Goal: Navigation & Orientation: Understand site structure

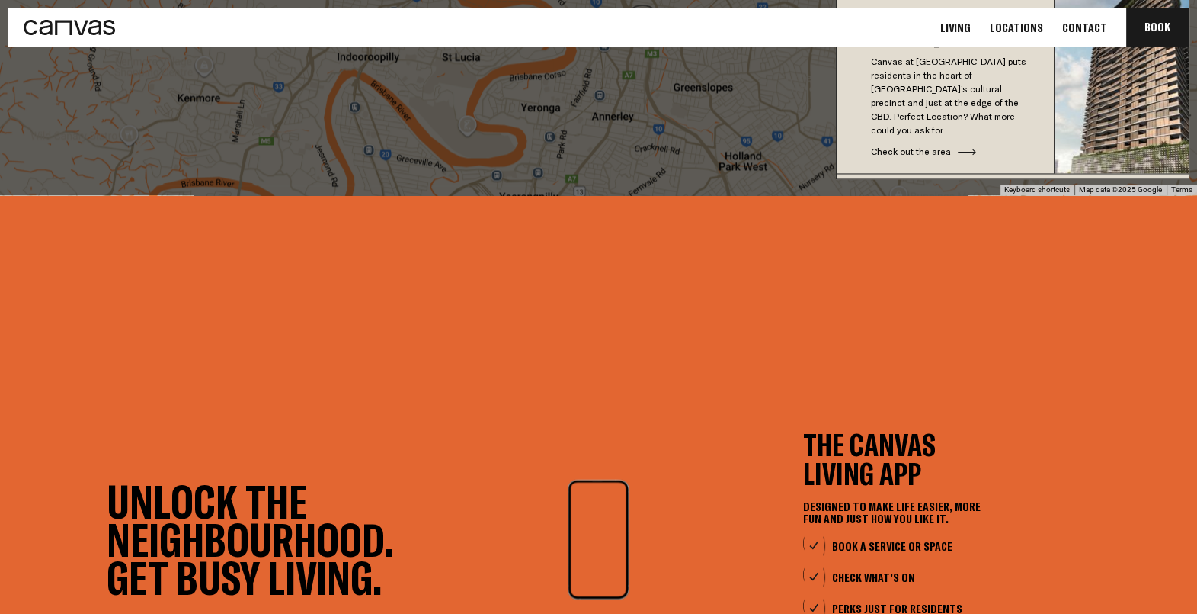
scroll to position [2804, 0]
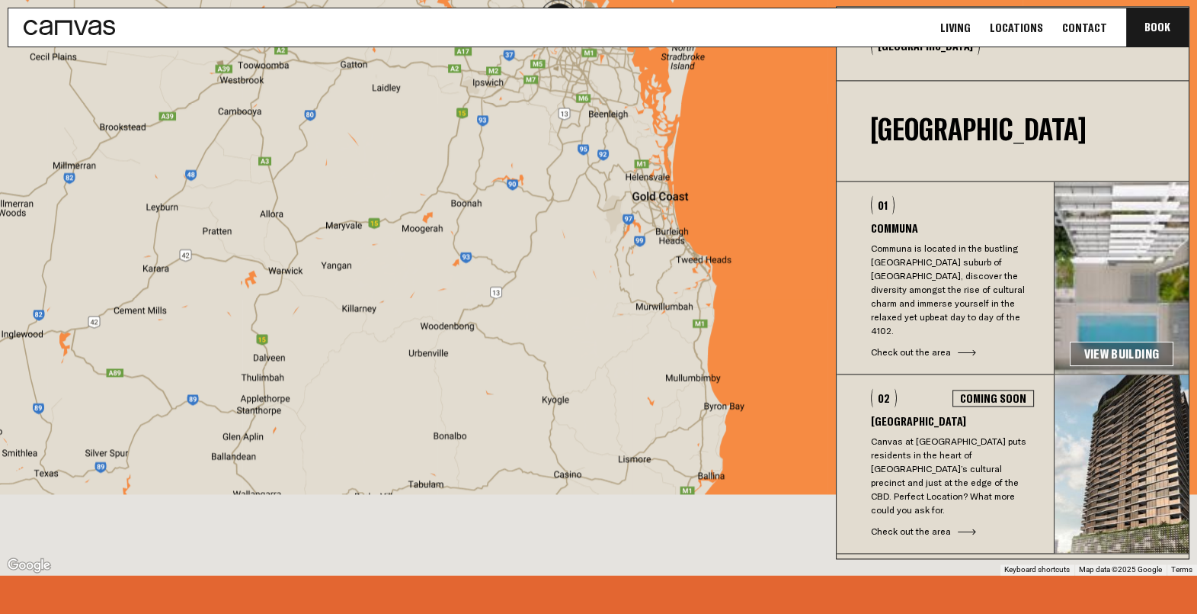
drag, startPoint x: 684, startPoint y: 444, endPoint x: 661, endPoint y: 159, distance: 286.1
click at [661, 159] on div at bounding box center [598, 281] width 1197 height 585
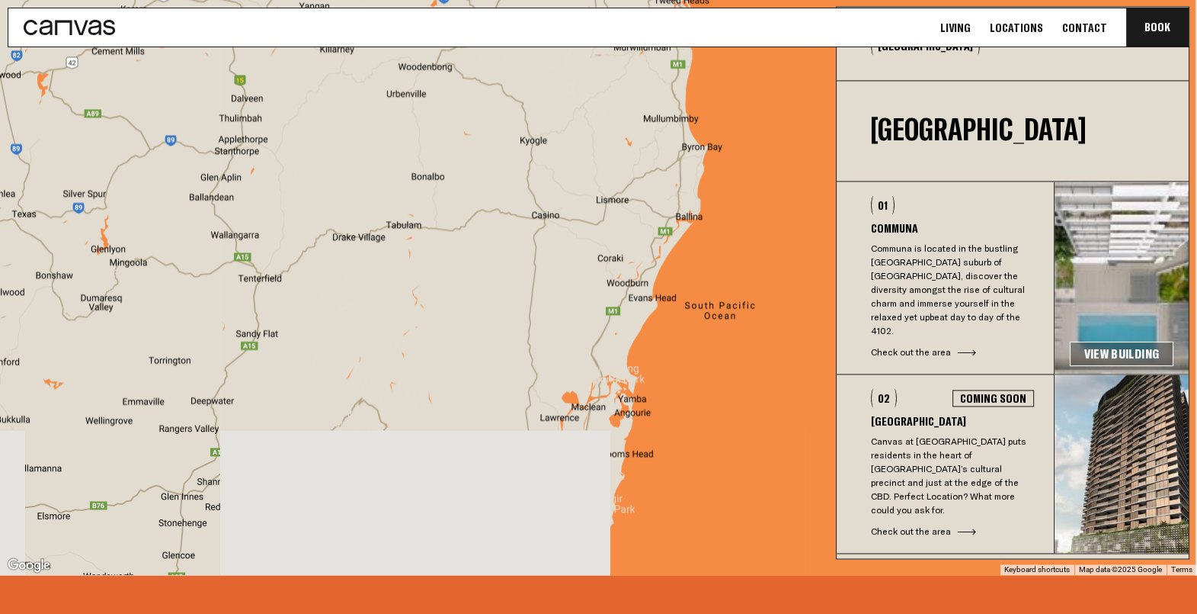
drag, startPoint x: 614, startPoint y: 454, endPoint x: 597, endPoint y: 198, distance: 255.9
click at [597, 198] on div at bounding box center [598, 281] width 1197 height 585
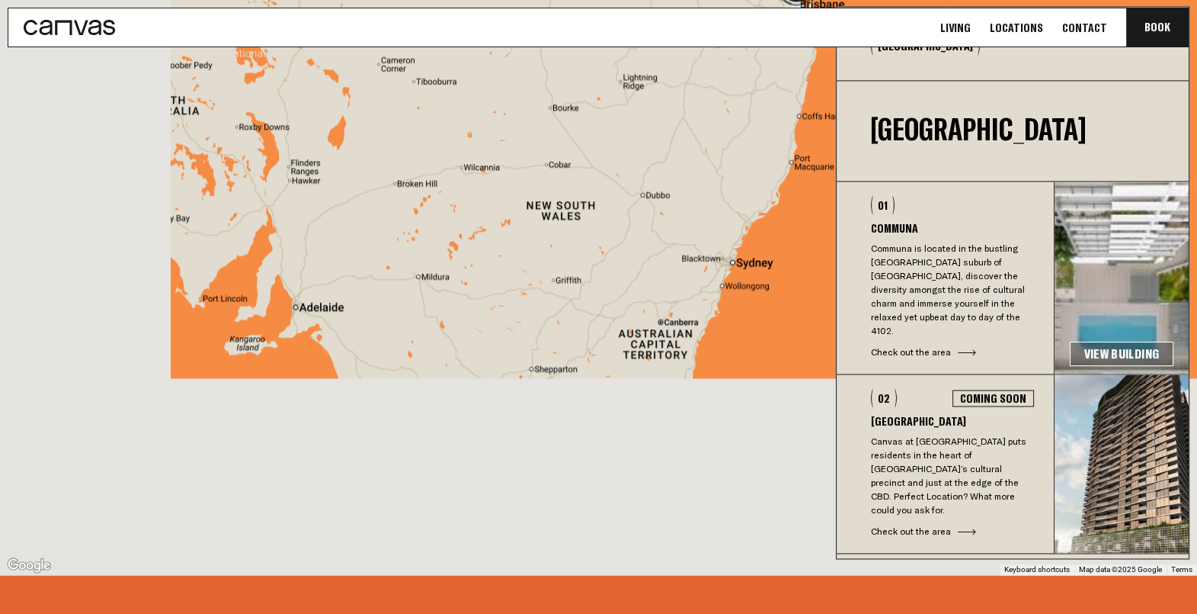
drag, startPoint x: 566, startPoint y: 450, endPoint x: 765, endPoint y: 156, distance: 354.5
click at [765, 156] on div at bounding box center [598, 281] width 1197 height 585
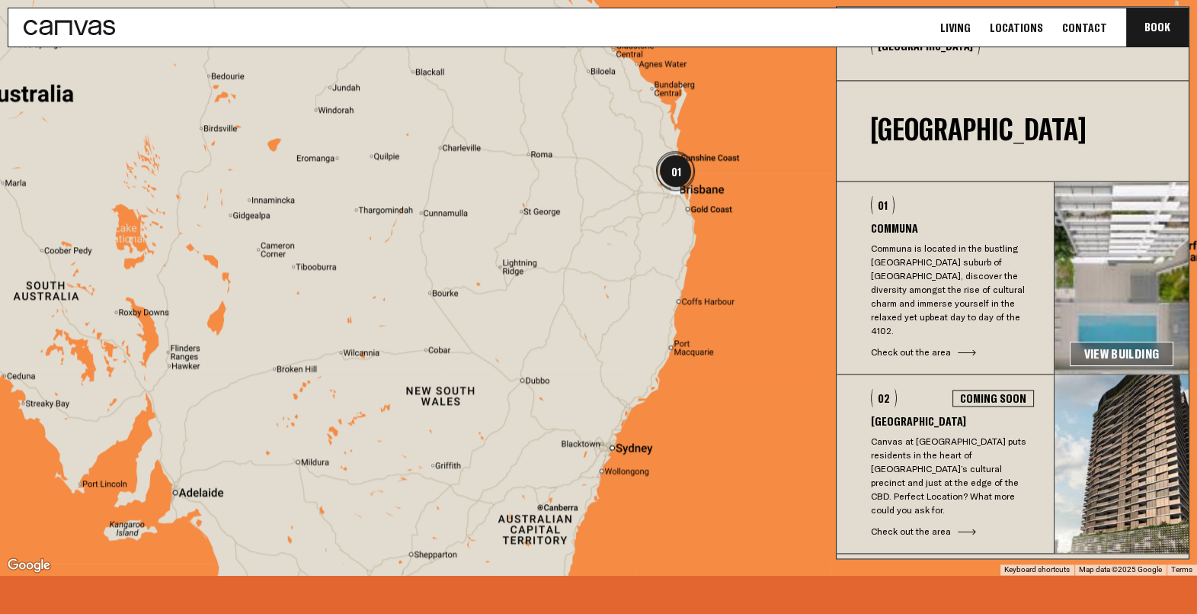
drag, startPoint x: 649, startPoint y: 184, endPoint x: 508, endPoint y: 404, distance: 262.0
click at [508, 404] on div at bounding box center [598, 281] width 1197 height 585
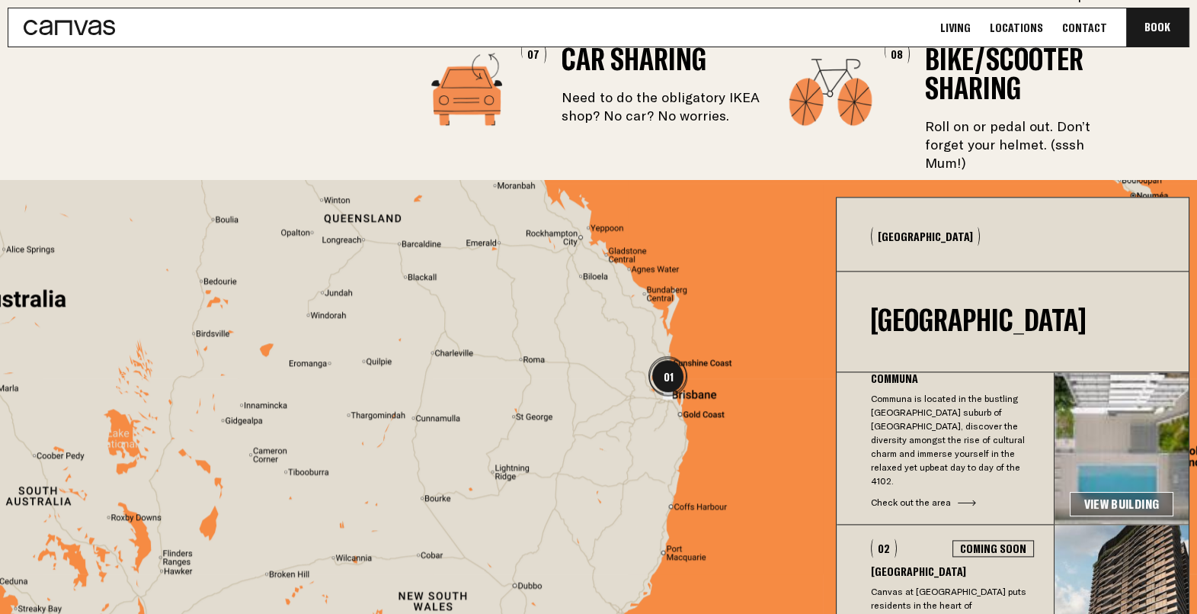
scroll to position [40, 0]
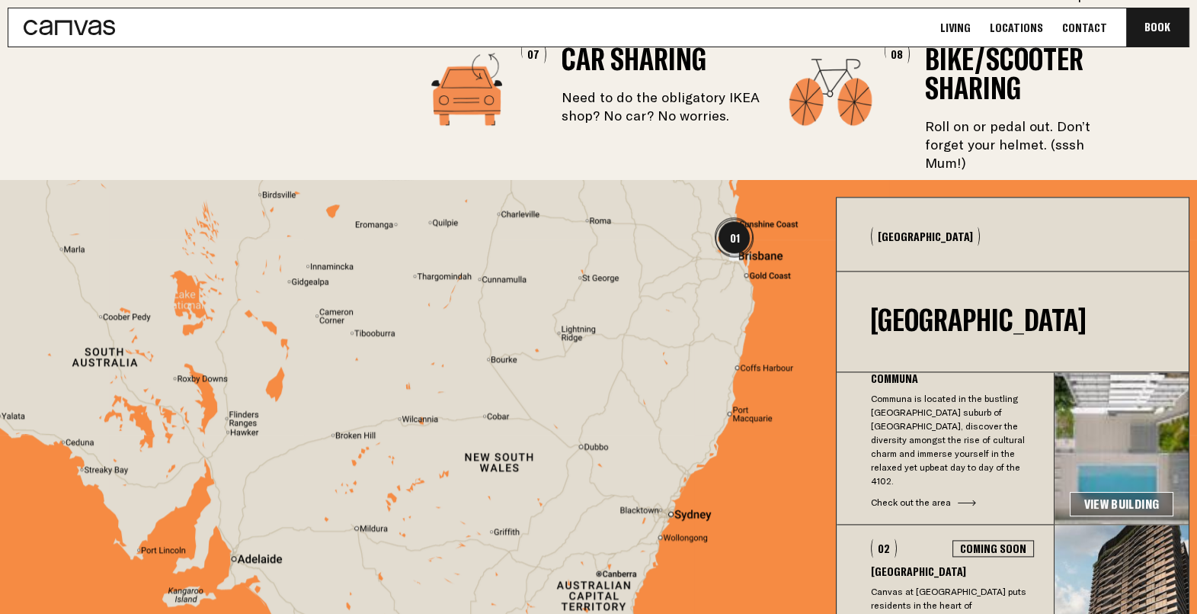
drag, startPoint x: 490, startPoint y: 453, endPoint x: 559, endPoint y: 313, distance: 156.1
click at [559, 313] on div at bounding box center [598, 472] width 1197 height 585
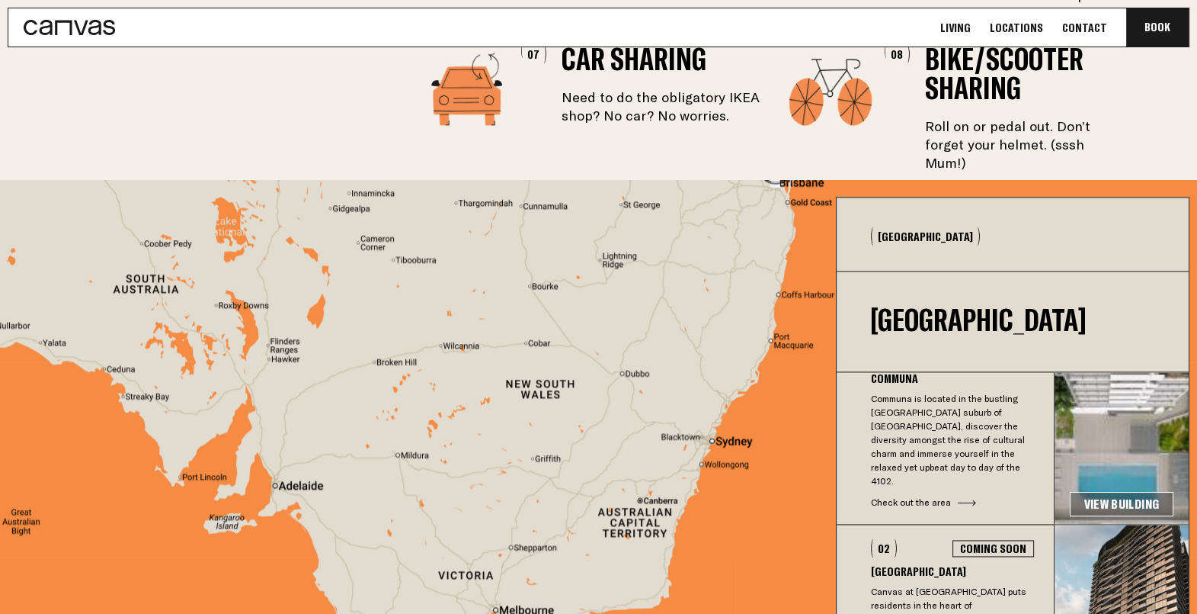
drag, startPoint x: 566, startPoint y: 348, endPoint x: 606, endPoint y: 264, distance: 92.1
click at [606, 264] on div at bounding box center [598, 472] width 1197 height 585
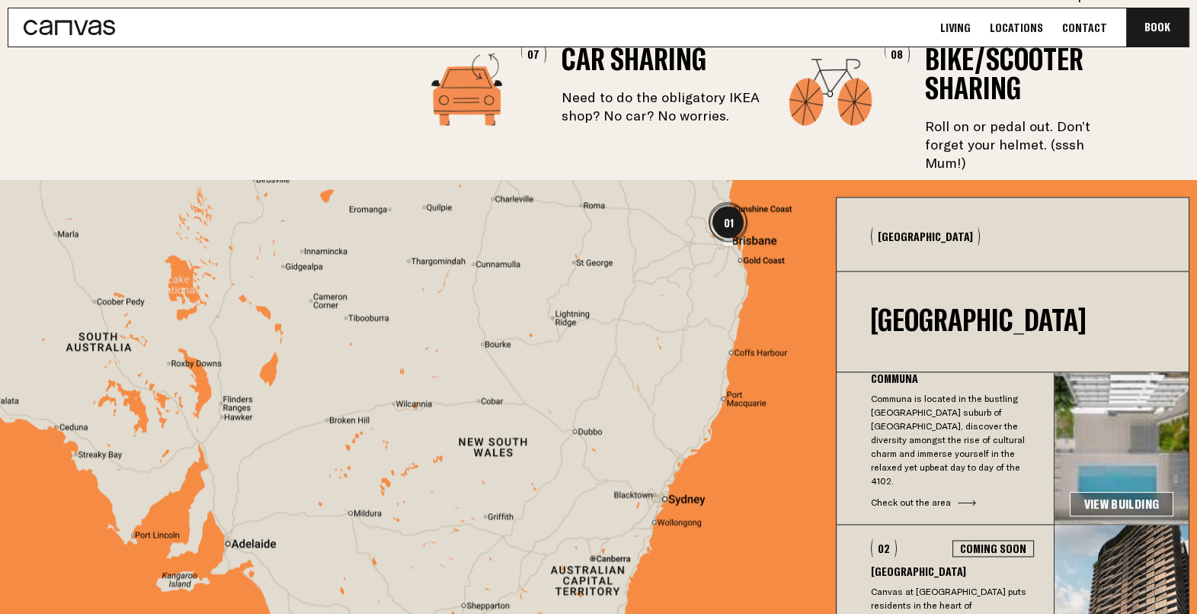
drag, startPoint x: 640, startPoint y: 271, endPoint x: 592, endPoint y: 335, distance: 81.1
click at [592, 335] on div at bounding box center [598, 472] width 1197 height 585
